Goal: Task Accomplishment & Management: Use online tool/utility

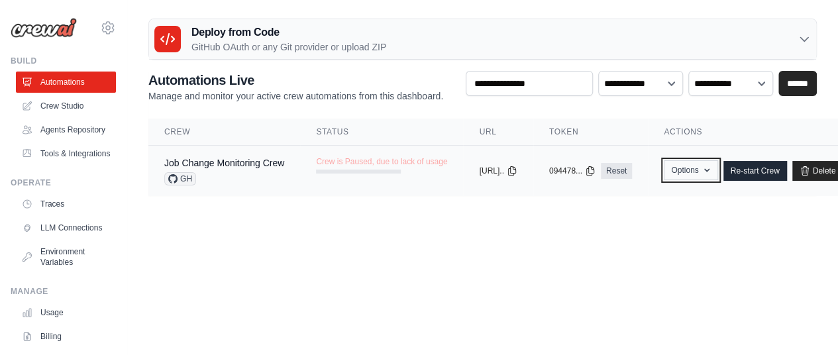
click at [718, 164] on button "Options" at bounding box center [691, 170] width 54 height 20
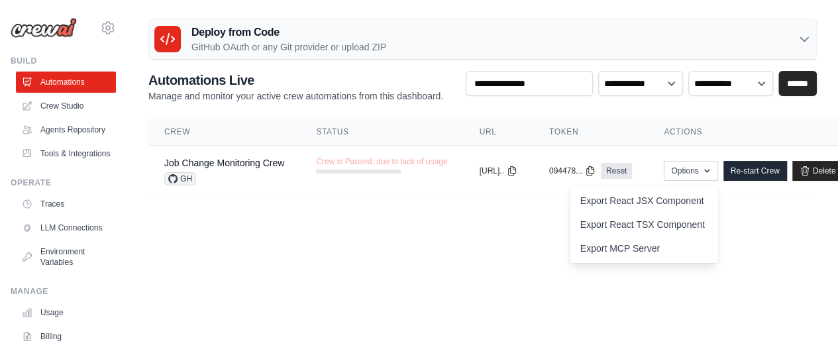
click at [762, 283] on body "pg42876914@gmail.com Settings Build Automations" at bounding box center [419, 177] width 838 height 355
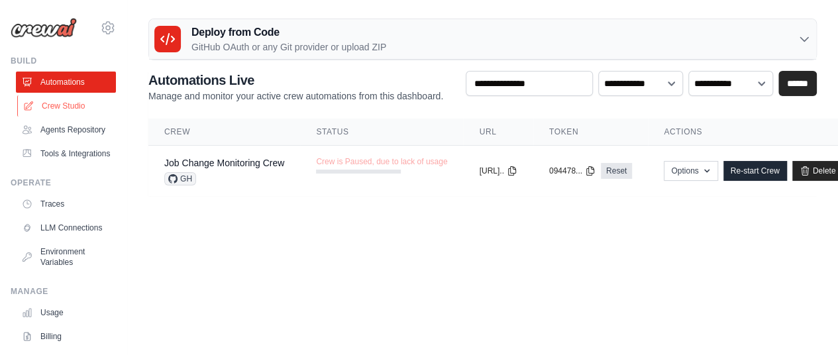
click at [76, 111] on link "Crew Studio" at bounding box center [67, 105] width 100 height 21
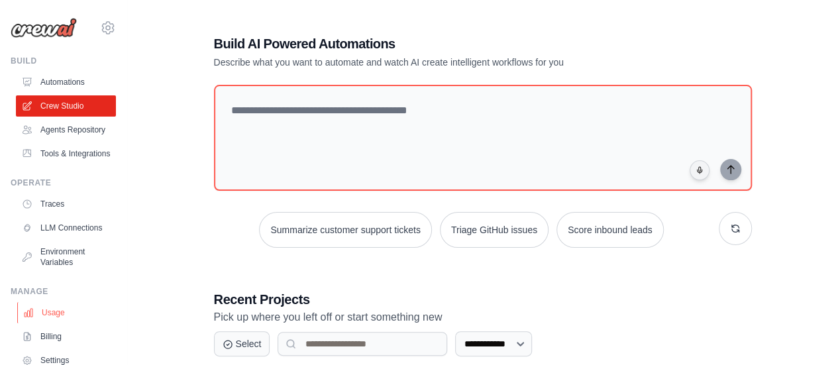
click at [58, 323] on link "Usage" at bounding box center [67, 312] width 100 height 21
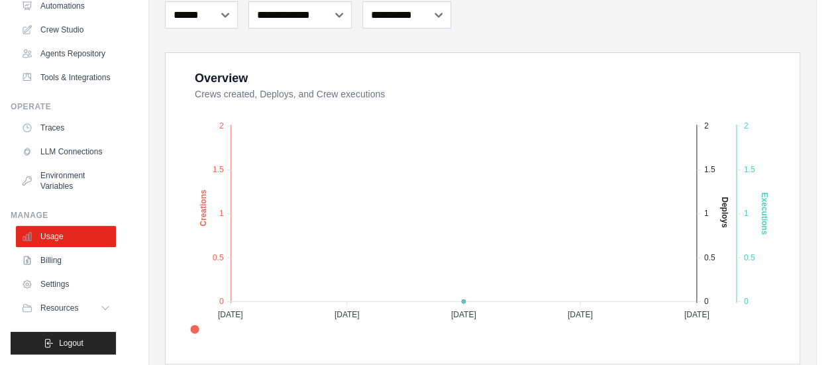
scroll to position [107, 0]
click at [74, 264] on link "Billing" at bounding box center [67, 260] width 100 height 21
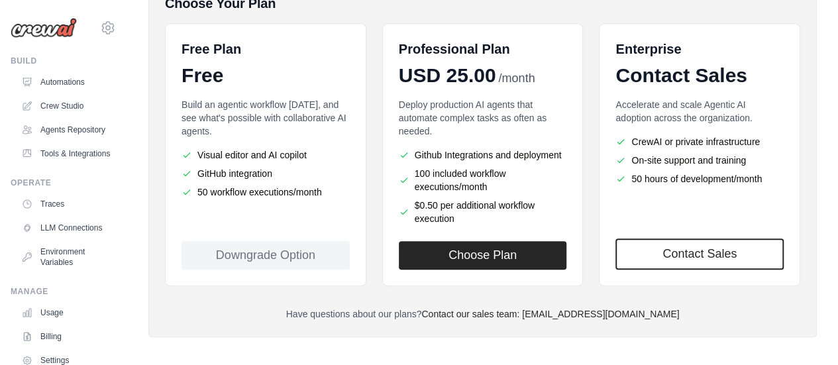
scroll to position [313, 0]
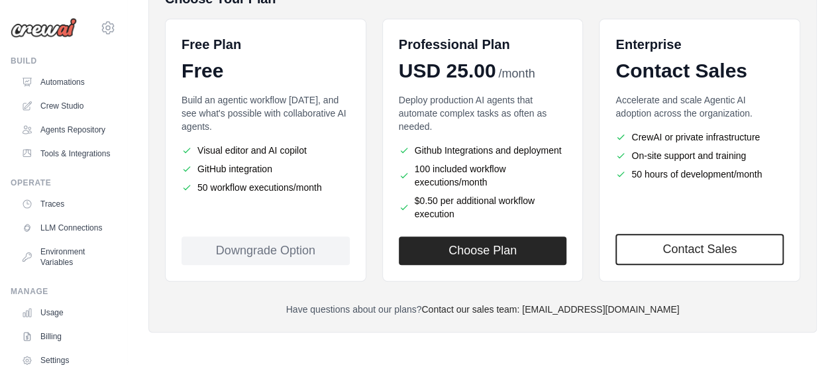
drag, startPoint x: 262, startPoint y: 189, endPoint x: 327, endPoint y: 181, distance: 65.4
click at [327, 181] on li "50 workflow executions/month" at bounding box center [266, 187] width 168 height 13
click at [317, 183] on li "50 workflow executions/month" at bounding box center [266, 187] width 168 height 13
drag, startPoint x: 456, startPoint y: 152, endPoint x: 562, endPoint y: 154, distance: 106.1
click at [562, 154] on li "Github Integrations and deployment" at bounding box center [483, 150] width 168 height 13
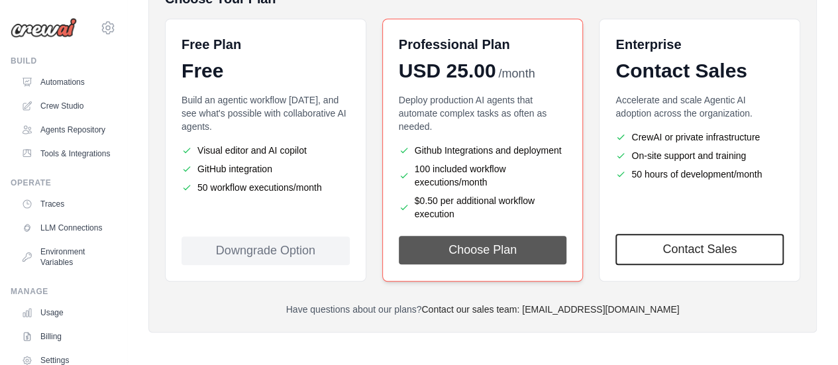
click at [506, 255] on button "Choose Plan" at bounding box center [483, 250] width 168 height 28
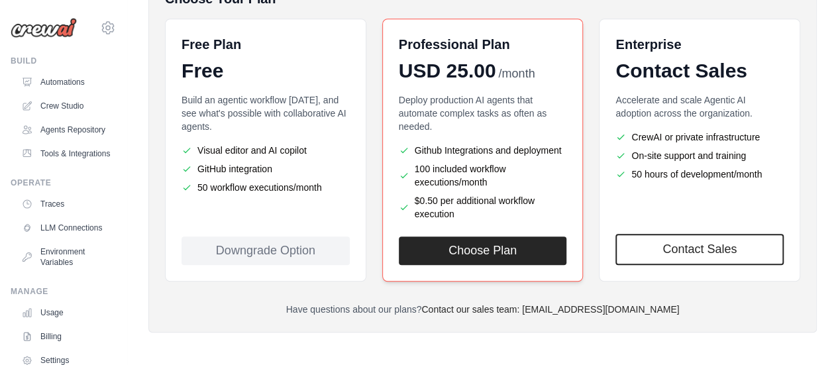
scroll to position [313, 0]
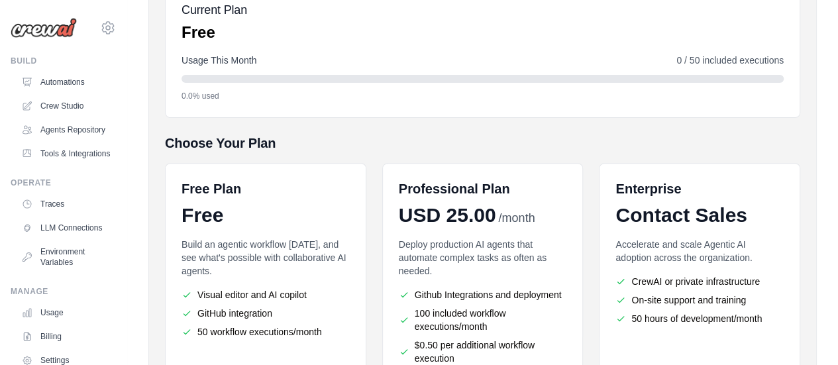
scroll to position [313, 0]
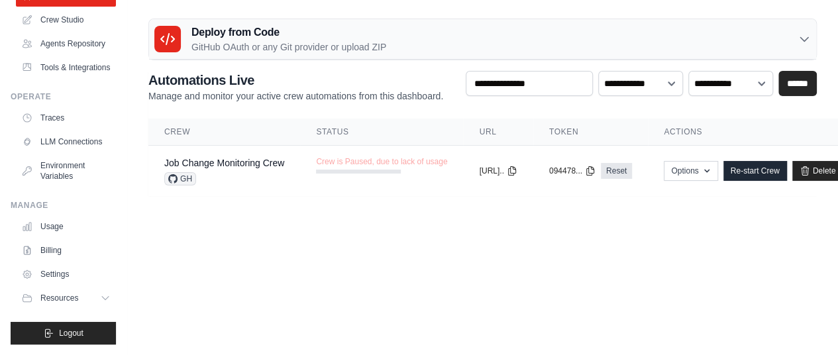
scroll to position [117, 0]
click at [475, 58] on div "Deploy from Code GitHub OAuth or any Git provider or upload ZIP" at bounding box center [482, 39] width 667 height 40
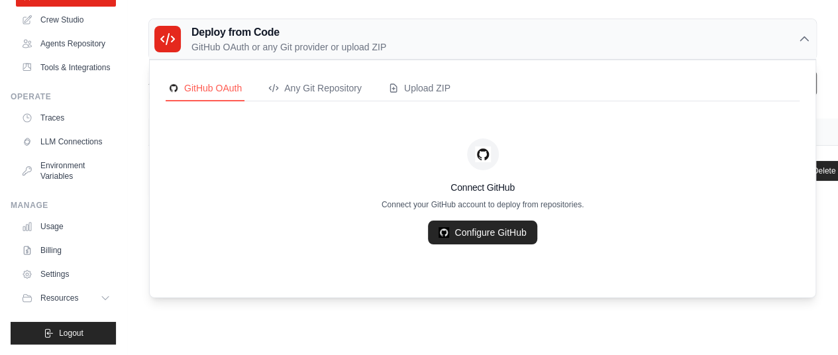
click at [489, 48] on div "Deploy from Code GitHub OAuth or any Git provider or upload ZIP" at bounding box center [482, 39] width 667 height 40
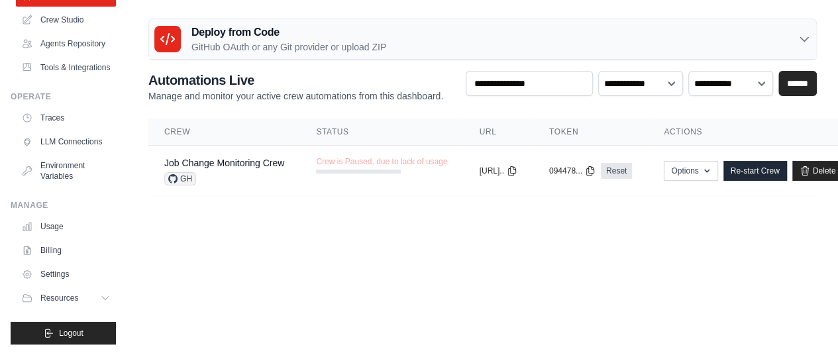
scroll to position [0, 0]
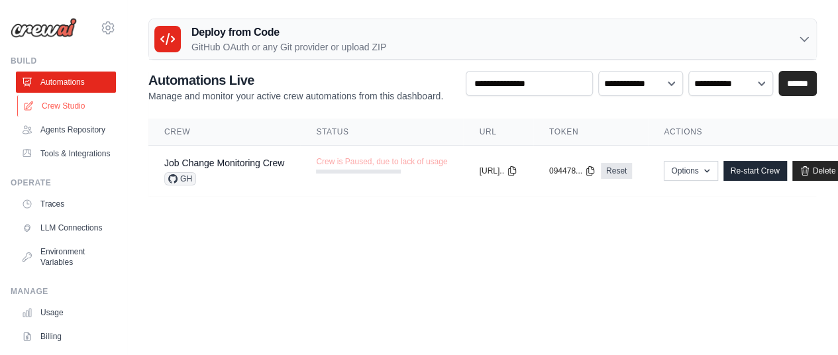
click at [80, 103] on link "Crew Studio" at bounding box center [67, 105] width 100 height 21
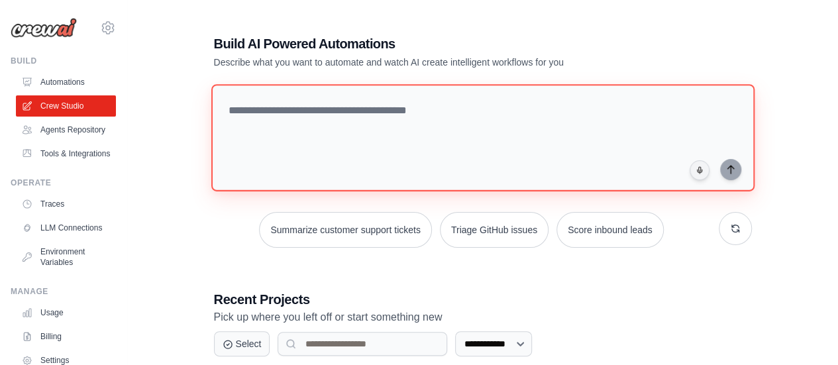
click at [411, 137] on textarea at bounding box center [482, 137] width 543 height 107
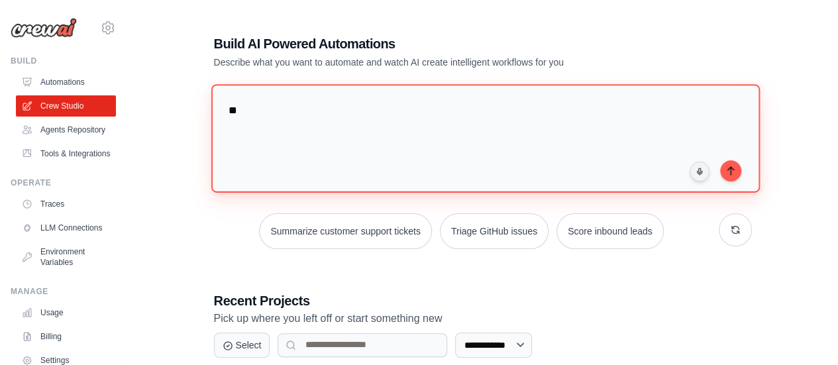
type textarea "*"
paste textarea "**********"
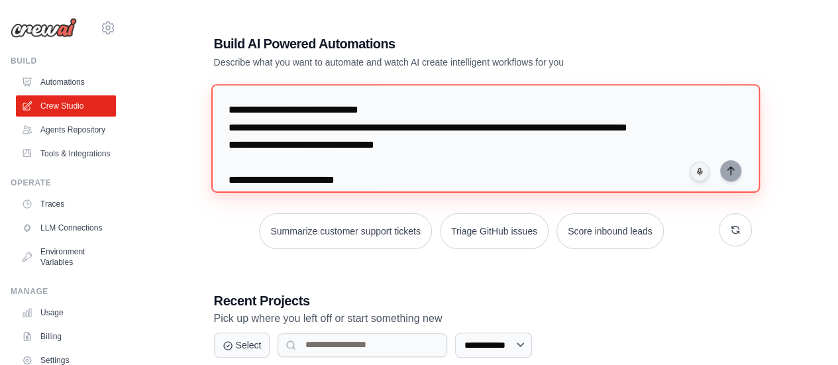
scroll to position [565, 0]
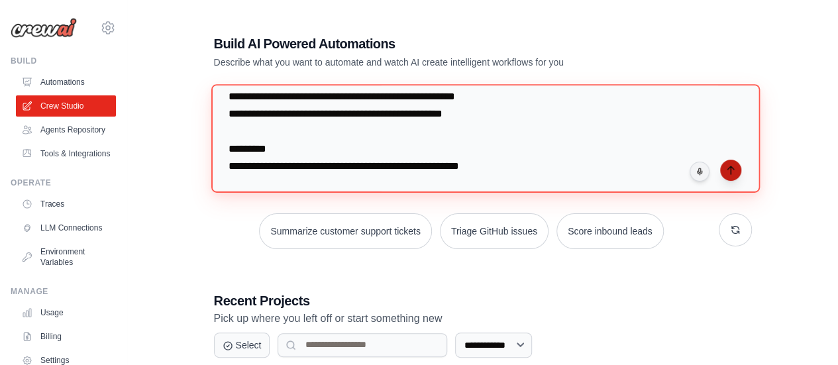
type textarea "**********"
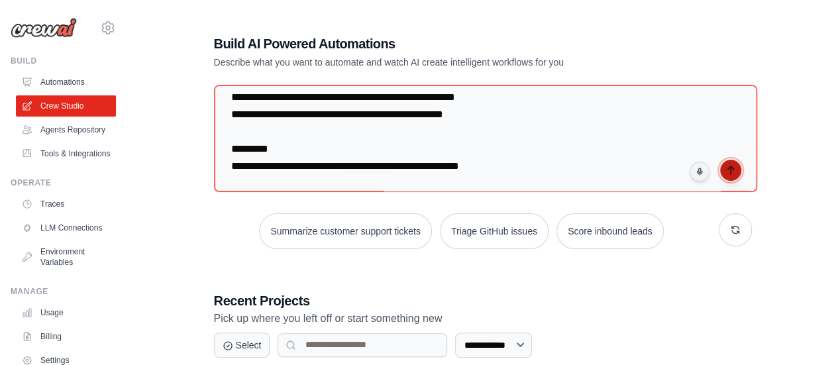
click at [729, 165] on icon "submit" at bounding box center [731, 170] width 11 height 11
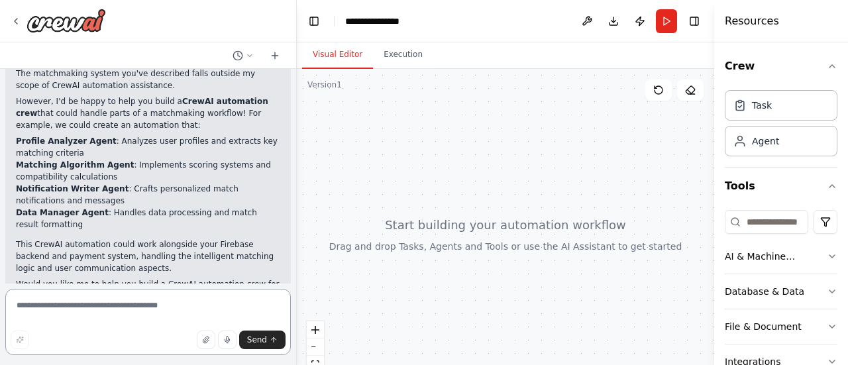
scroll to position [561, 0]
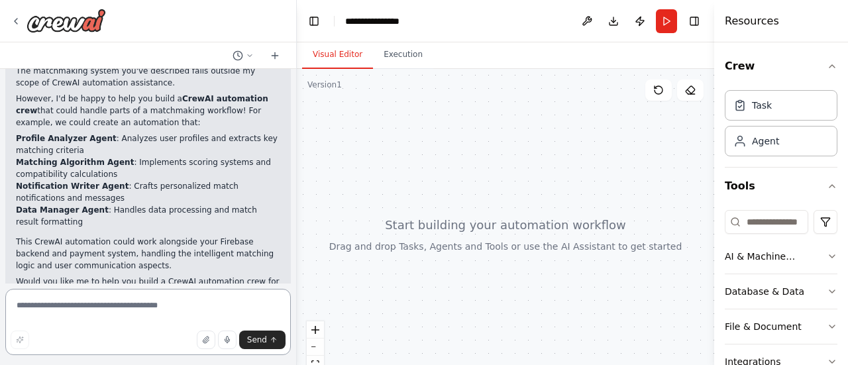
click at [148, 308] on textarea at bounding box center [148, 322] width 286 height 66
type textarea "***"
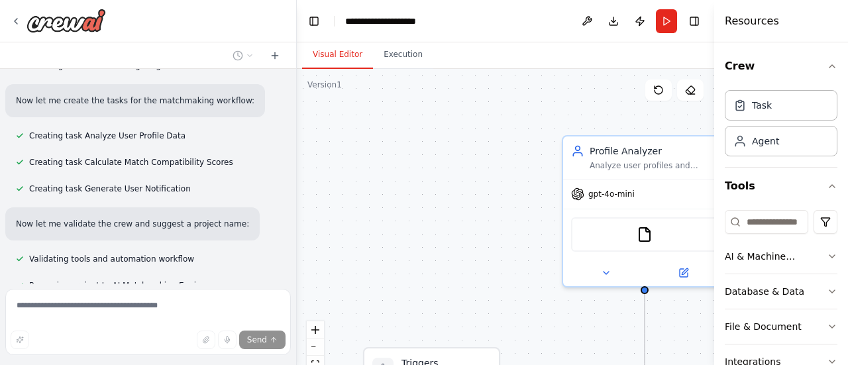
scroll to position [1390, 0]
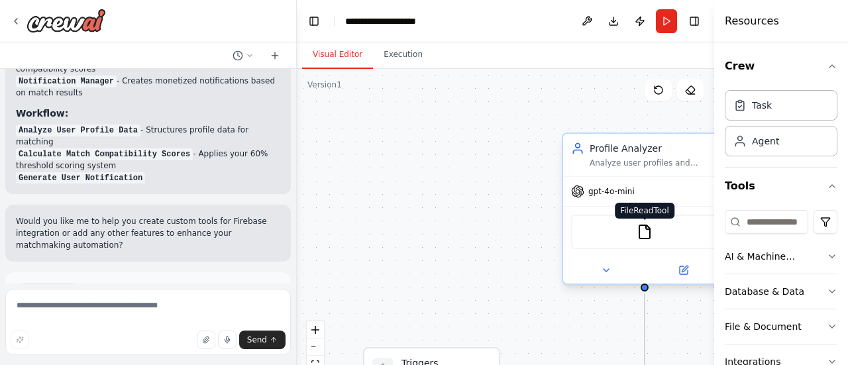
click at [642, 230] on img at bounding box center [645, 232] width 16 height 16
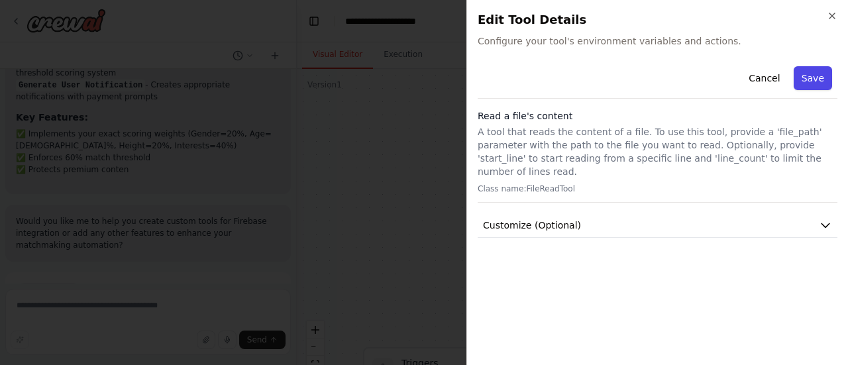
click at [820, 79] on button "Save" at bounding box center [813, 78] width 38 height 24
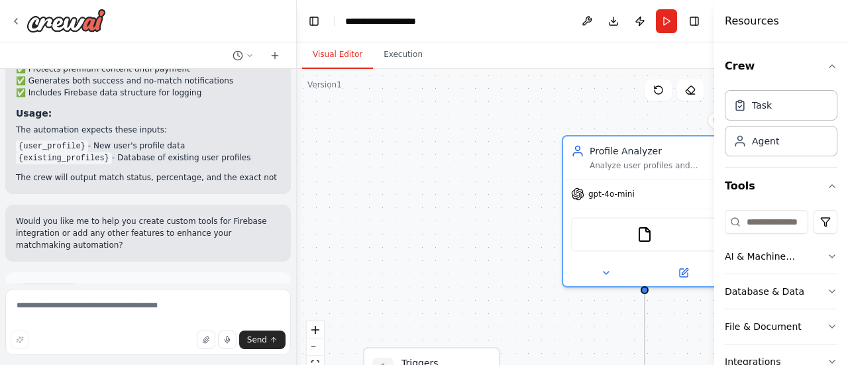
scroll to position [1916, 0]
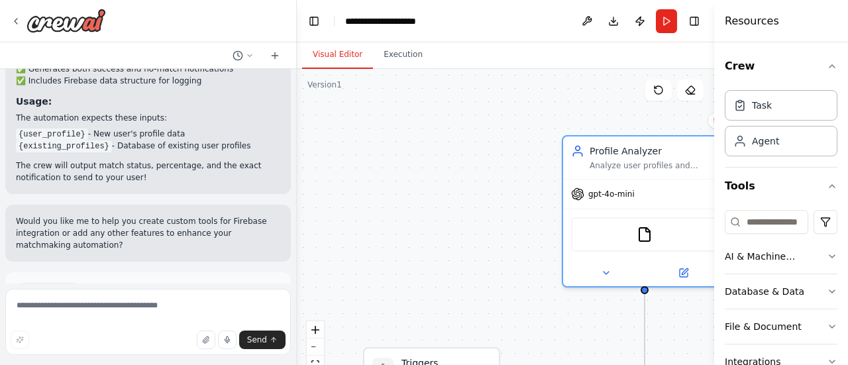
click at [188, 337] on button "Run Automation" at bounding box center [148, 347] width 264 height 21
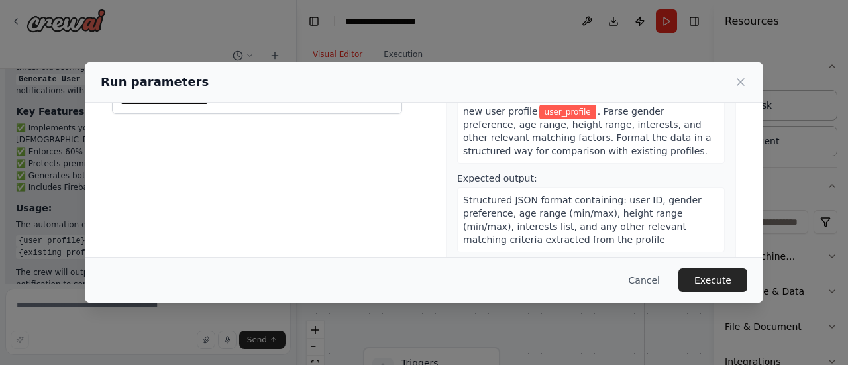
scroll to position [0, 0]
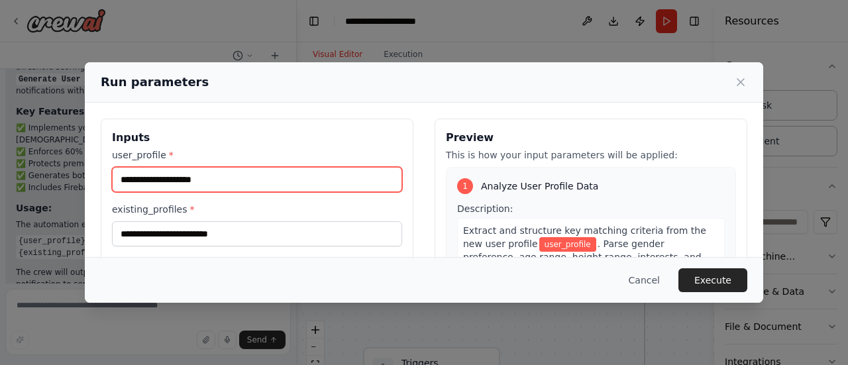
click at [239, 182] on input "user_profile *" at bounding box center [257, 179] width 290 height 25
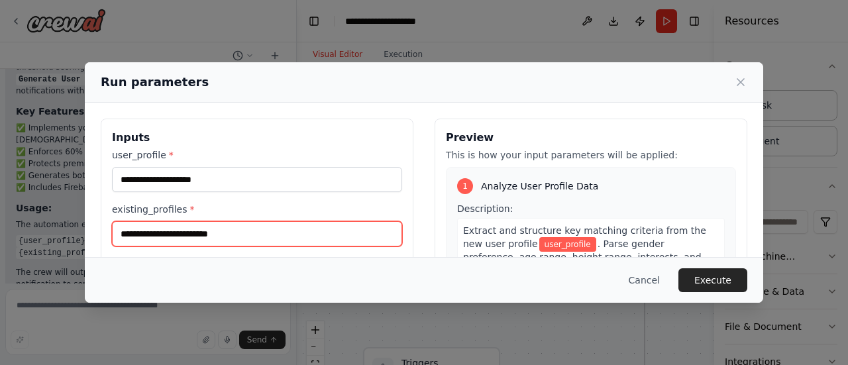
click at [237, 231] on input "existing_profiles *" at bounding box center [257, 233] width 290 height 25
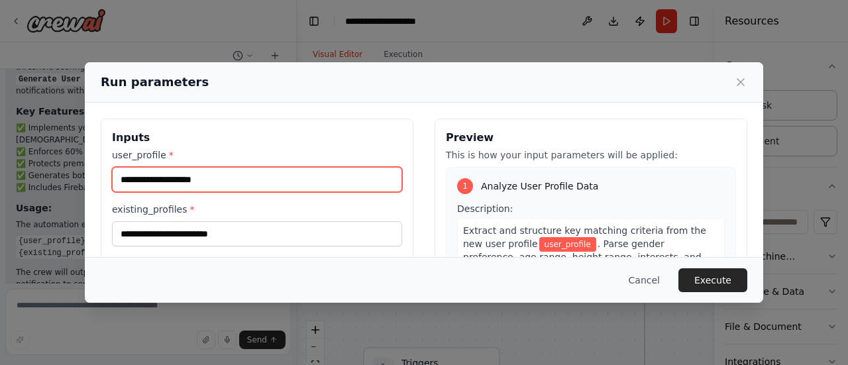
click at [273, 190] on input "user_profile *" at bounding box center [257, 179] width 290 height 25
type input "******"
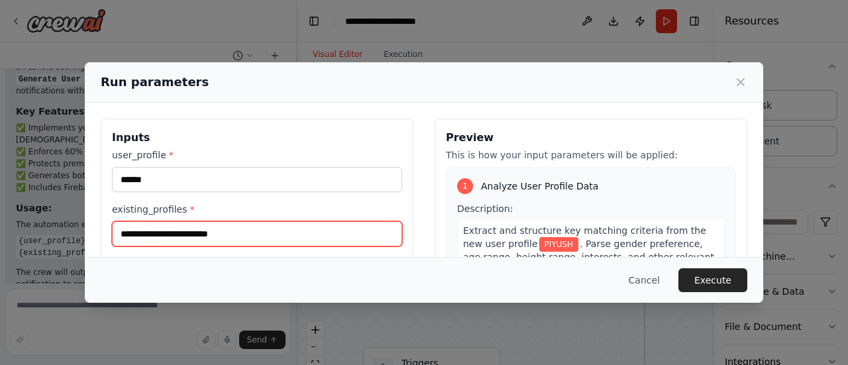
click at [305, 231] on input "existing_profiles *" at bounding box center [257, 233] width 290 height 25
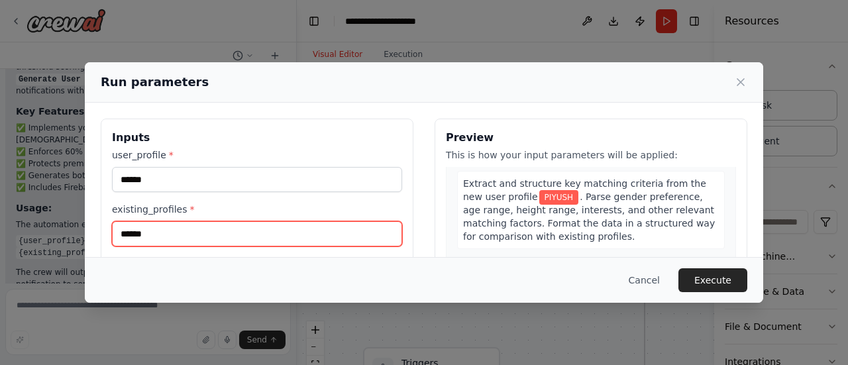
scroll to position [66, 0]
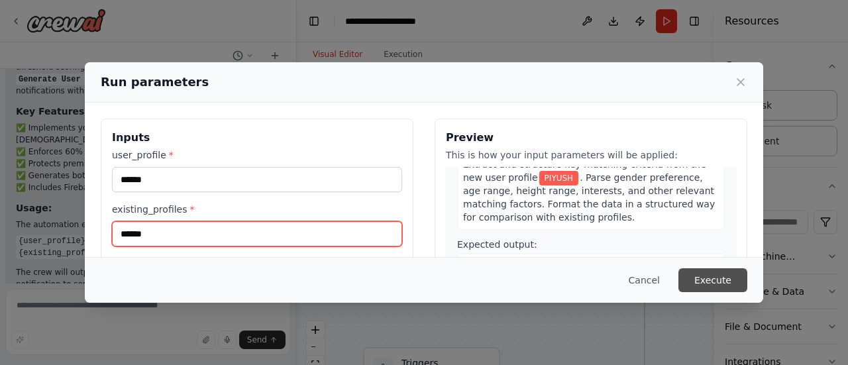
type input "******"
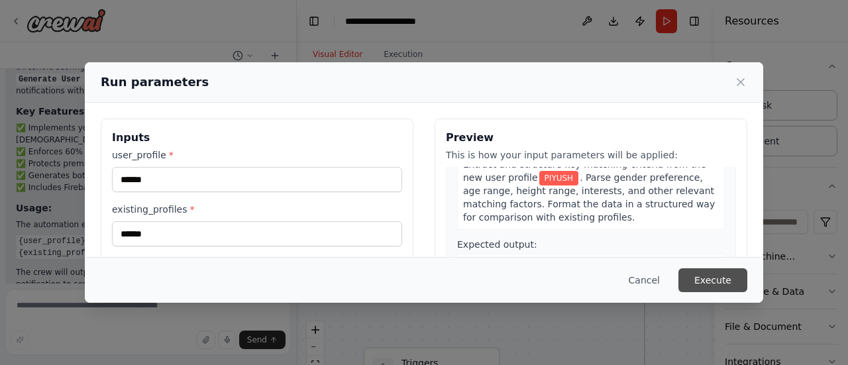
click at [714, 276] on button "Execute" at bounding box center [713, 280] width 69 height 24
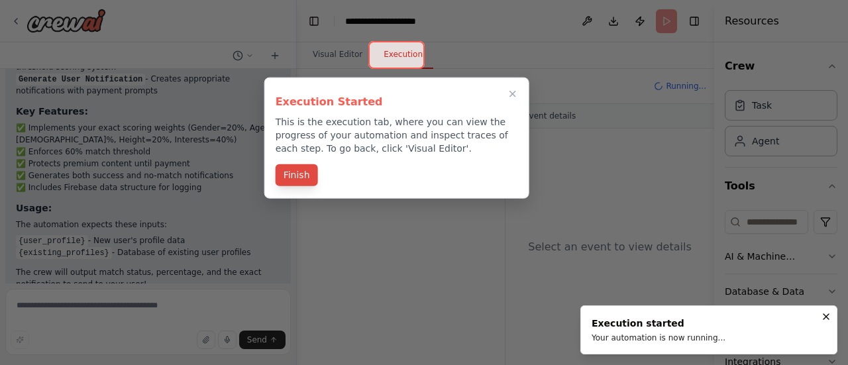
click at [292, 172] on button "Finish" at bounding box center [297, 175] width 42 height 22
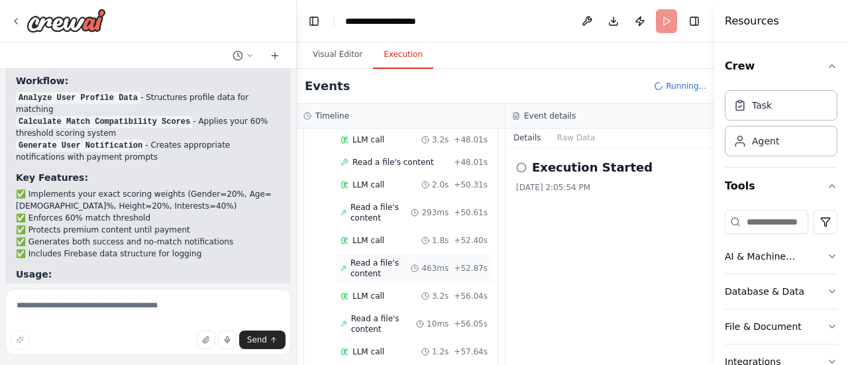
scroll to position [952, 0]
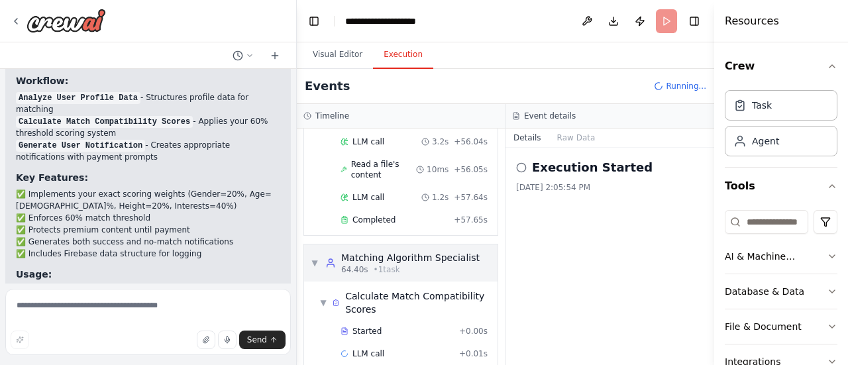
click at [430, 251] on div "Matching Algorithm Specialist" at bounding box center [410, 257] width 139 height 13
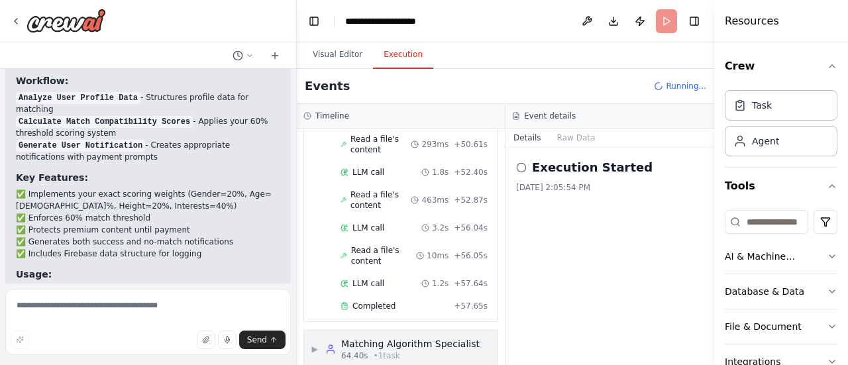
click at [384, 337] on div "Matching Algorithm Specialist" at bounding box center [410, 343] width 139 height 13
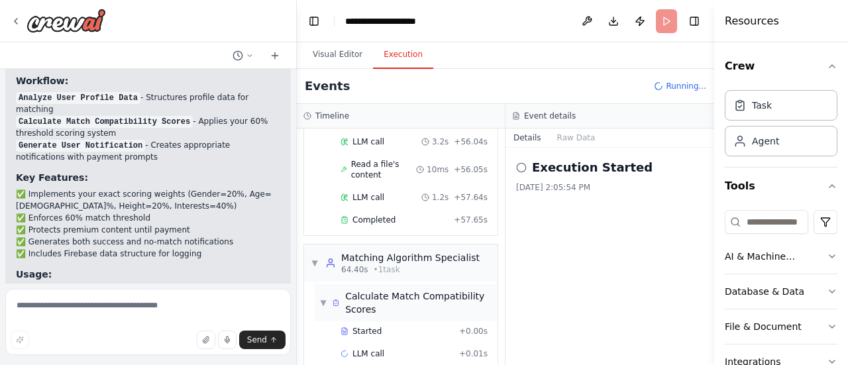
click at [411, 290] on span "Calculate Match Compatibility Scores" at bounding box center [418, 303] width 147 height 27
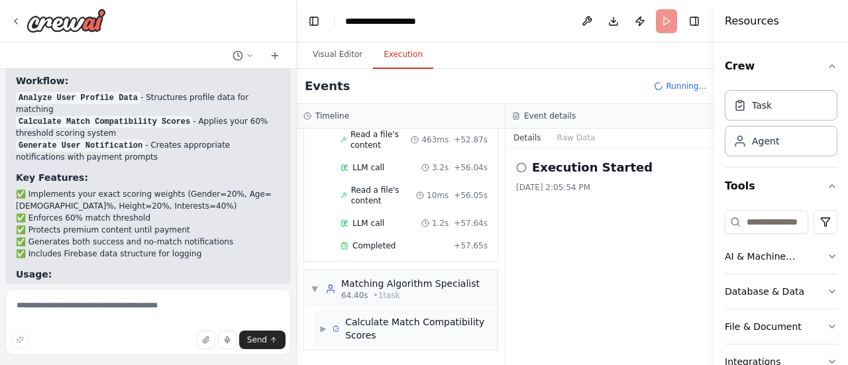
scroll to position [908, 0]
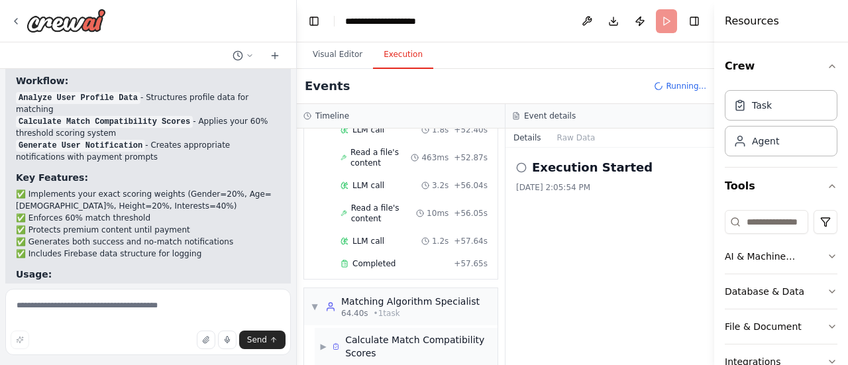
click at [416, 328] on div "▶ Calculate Match Compatibility Scores" at bounding box center [406, 346] width 183 height 37
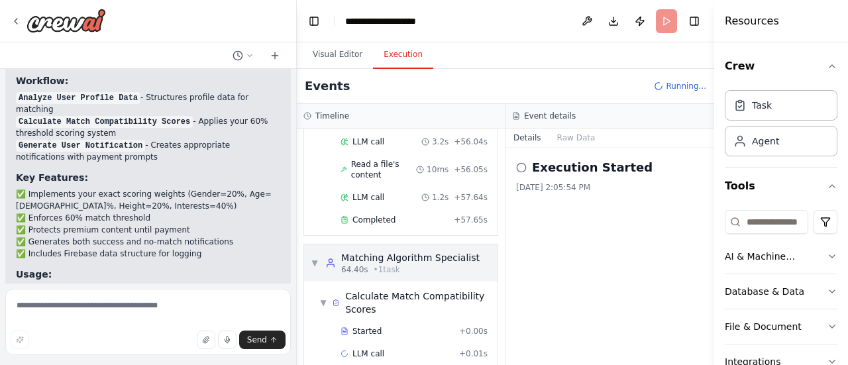
click at [455, 264] on div "64.40s • 1 task" at bounding box center [410, 269] width 139 height 11
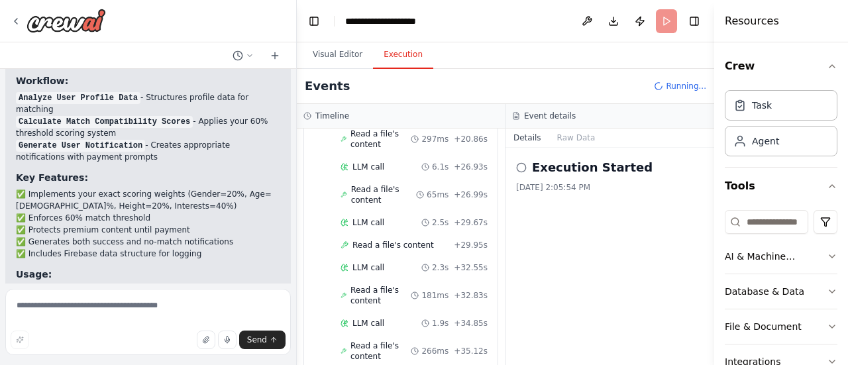
scroll to position [0, 0]
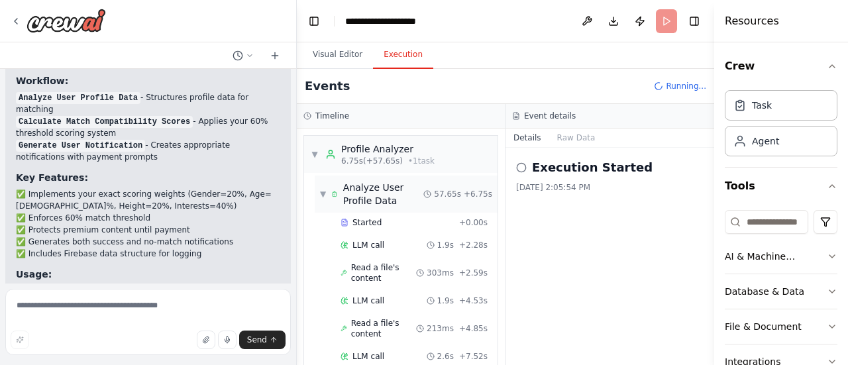
click at [440, 205] on div "▼ Analyze User Profile Data 57.65s + 6.75s" at bounding box center [406, 194] width 183 height 37
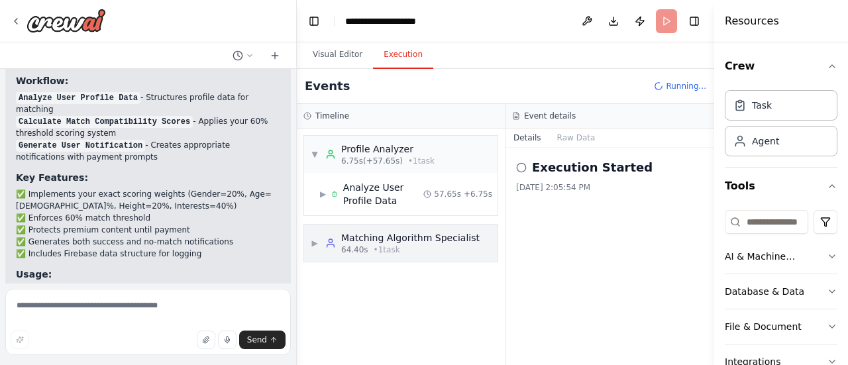
click at [448, 249] on div "64.40s • 1 task" at bounding box center [410, 250] width 139 height 11
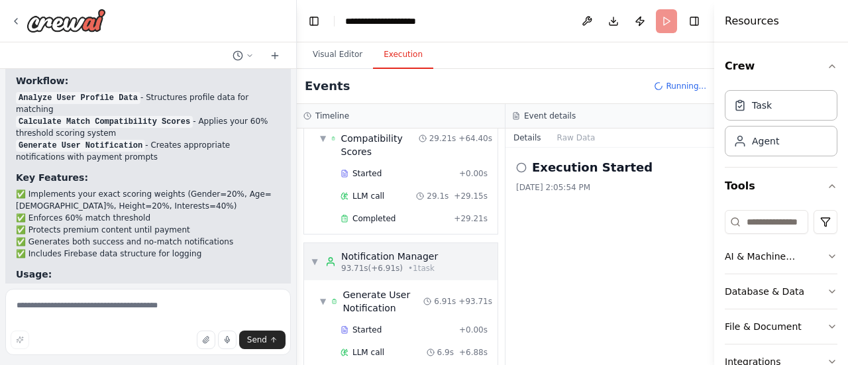
scroll to position [187, 0]
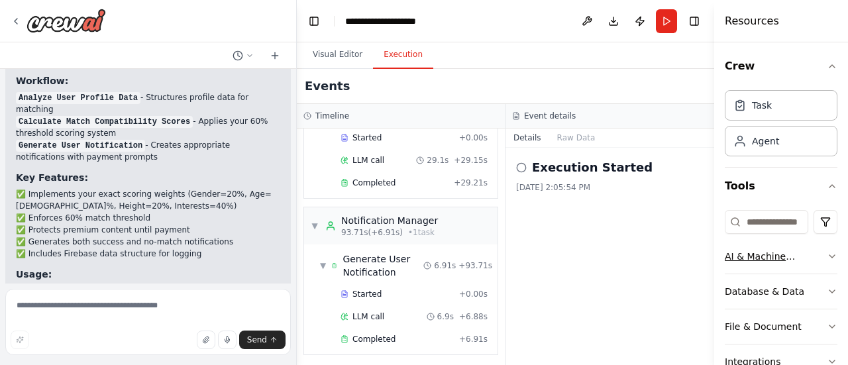
click at [811, 245] on button "AI & Machine Learning" at bounding box center [781, 256] width 113 height 34
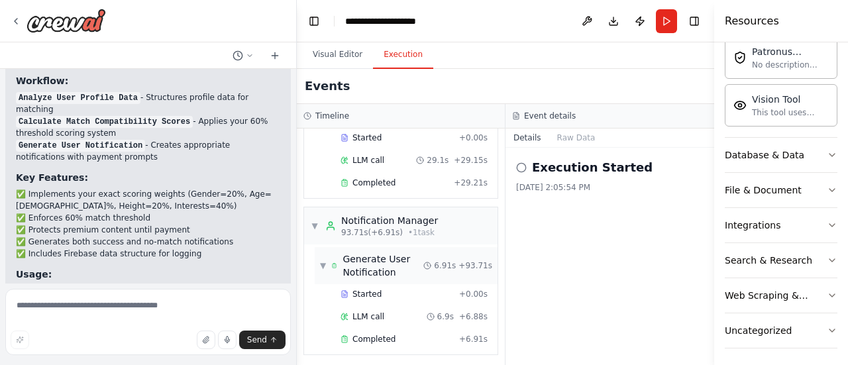
click at [418, 262] on span "Generate User Notification" at bounding box center [383, 266] width 81 height 27
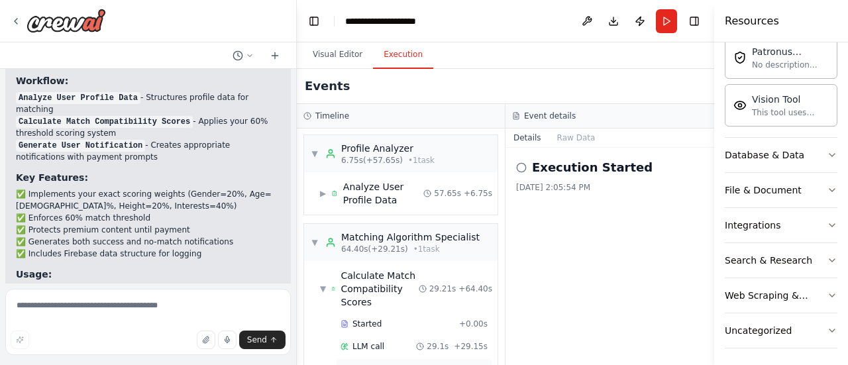
scroll to position [121, 0]
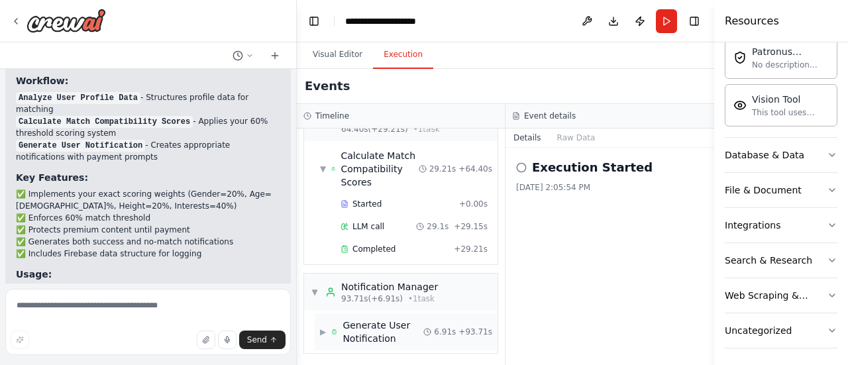
click at [418, 331] on span "Generate User Notification" at bounding box center [383, 332] width 81 height 27
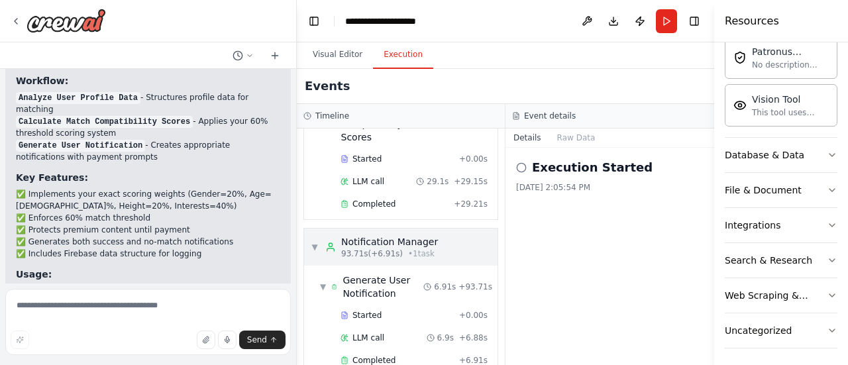
scroll to position [187, 0]
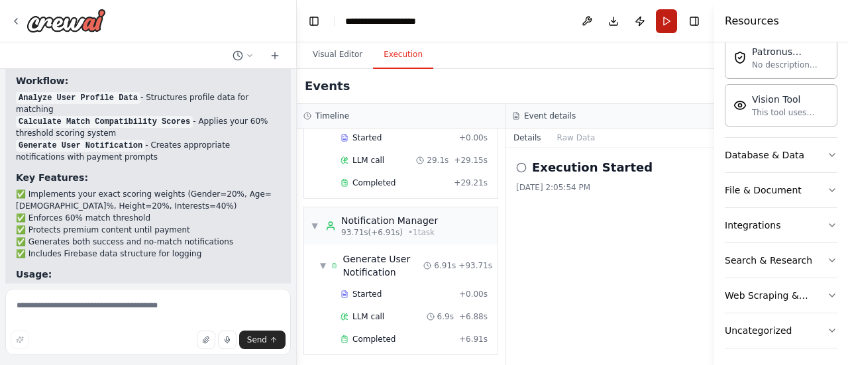
click at [661, 22] on button "Run" at bounding box center [666, 21] width 21 height 24
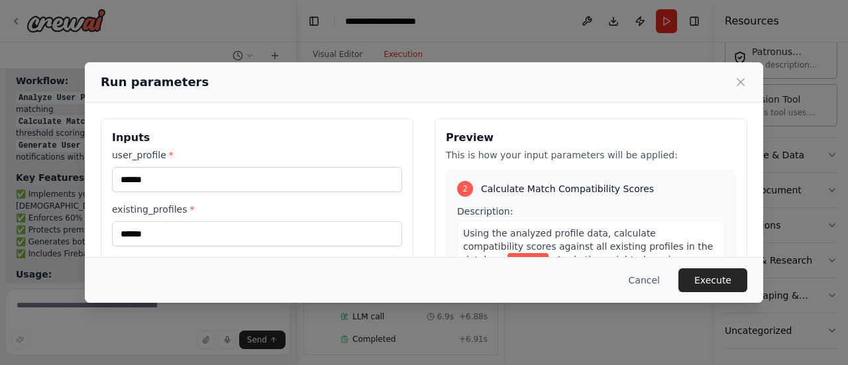
scroll to position [398, 0]
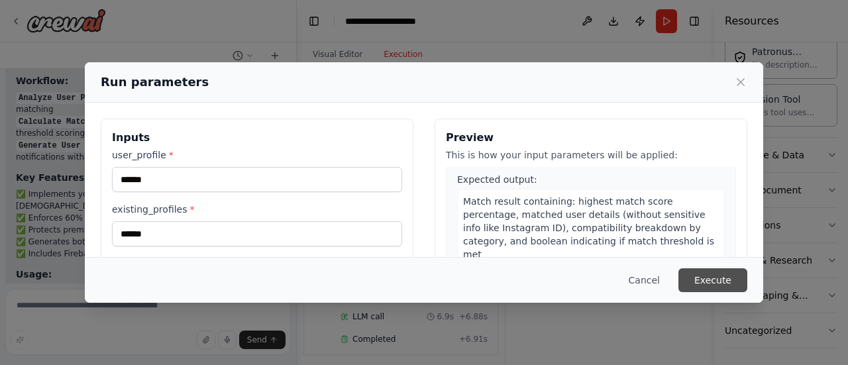
click at [709, 275] on button "Execute" at bounding box center [713, 280] width 69 height 24
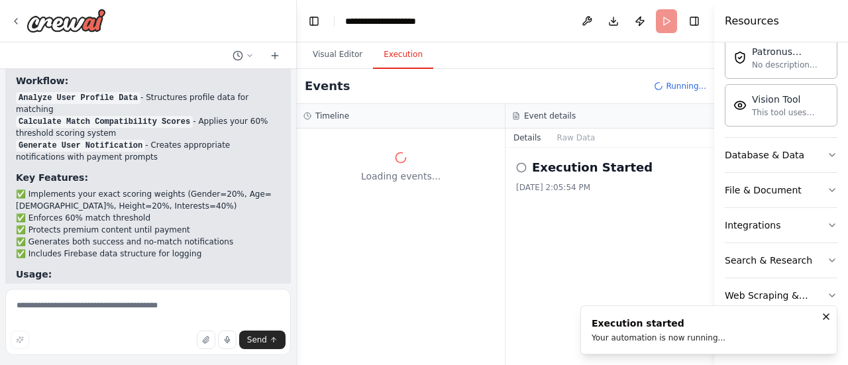
scroll to position [0, 0]
